Goal: Information Seeking & Learning: Learn about a topic

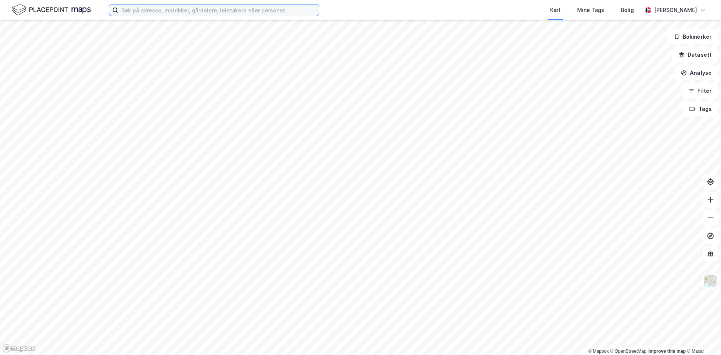
click at [170, 9] on input at bounding box center [218, 10] width 200 height 11
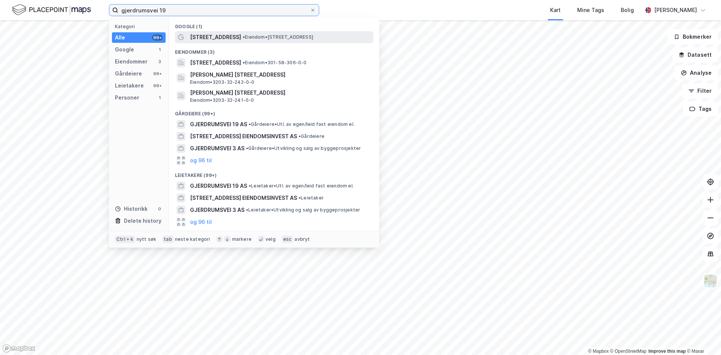
type input "gjerdrumsvei 19"
click at [229, 35] on span "[STREET_ADDRESS]" at bounding box center [215, 37] width 51 height 9
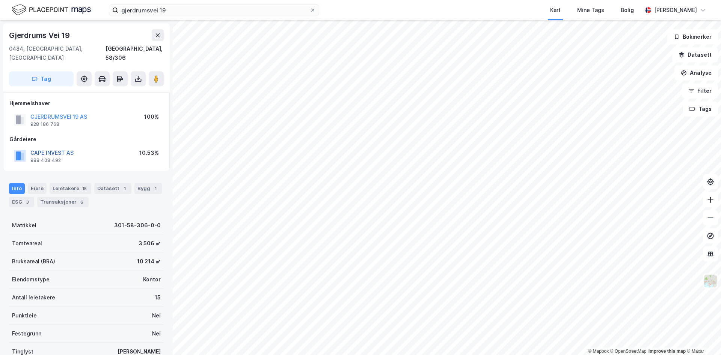
click at [0, 0] on button "CAPE INVEST AS" at bounding box center [0, 0] width 0 height 0
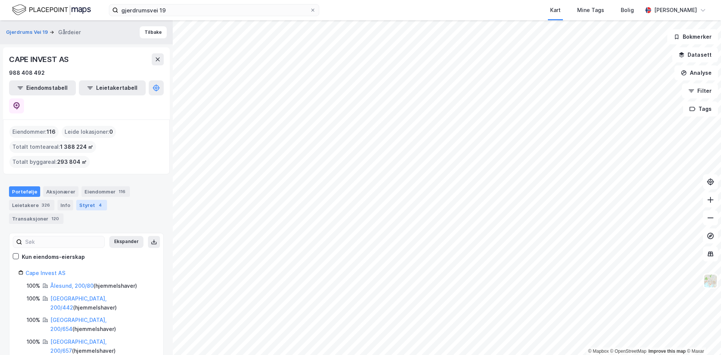
click at [84, 200] on div "Styret 4" at bounding box center [91, 205] width 31 height 11
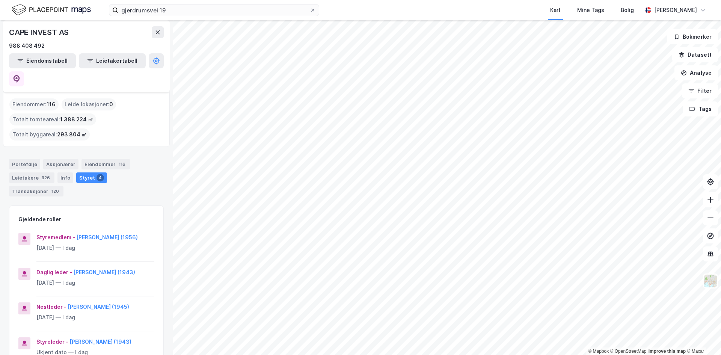
scroll to position [38, 0]
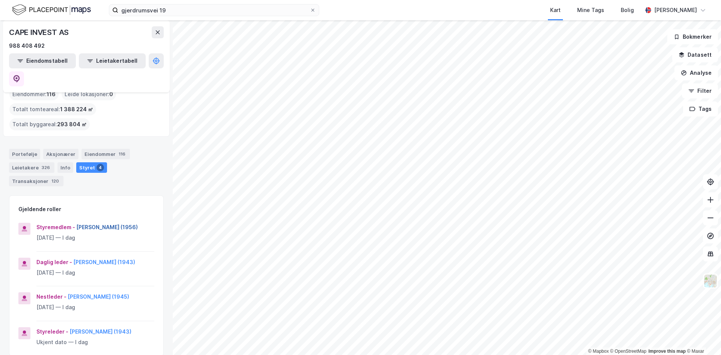
drag, startPoint x: 137, startPoint y: 196, endPoint x: 77, endPoint y: 198, distance: 60.1
click at [77, 223] on div "Styremedlem - [PERSON_NAME] (1956)" at bounding box center [95, 227] width 118 height 9
copy button "[PERSON_NAME]"
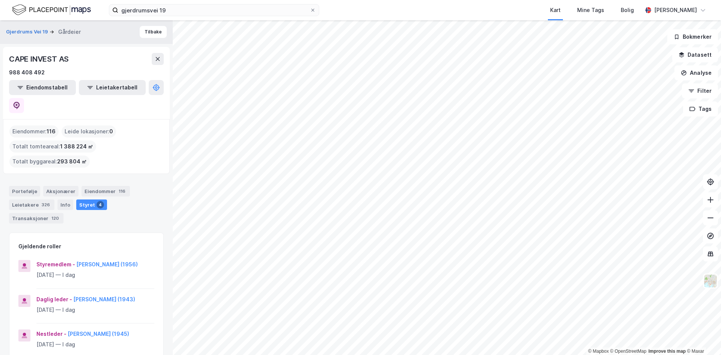
scroll to position [0, 0]
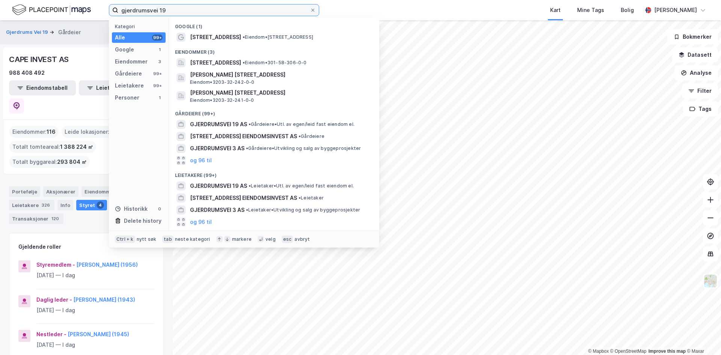
click at [266, 6] on input "gjerdrumsvei 19" at bounding box center [213, 10] width 191 height 11
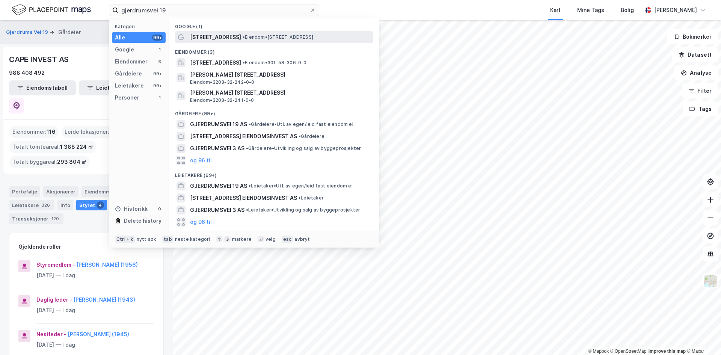
click at [242, 38] on span "• Eiendom • [STREET_ADDRESS]" at bounding box center [277, 37] width 71 height 6
